Goal: Task Accomplishment & Management: Manage account settings

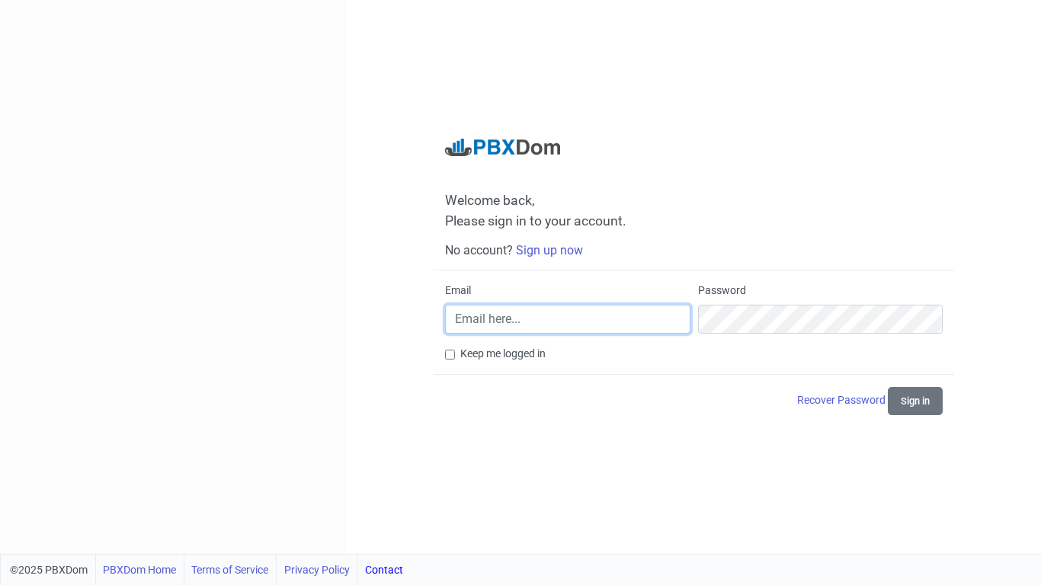
click at [567, 318] on input "Email" at bounding box center [567, 319] width 245 height 29
type input "[PERSON_NAME][EMAIL_ADDRESS][DOMAIN_NAME]"
click at [887, 387] on button "Sign in" at bounding box center [914, 401] width 55 height 28
